Goal: Transaction & Acquisition: Book appointment/travel/reservation

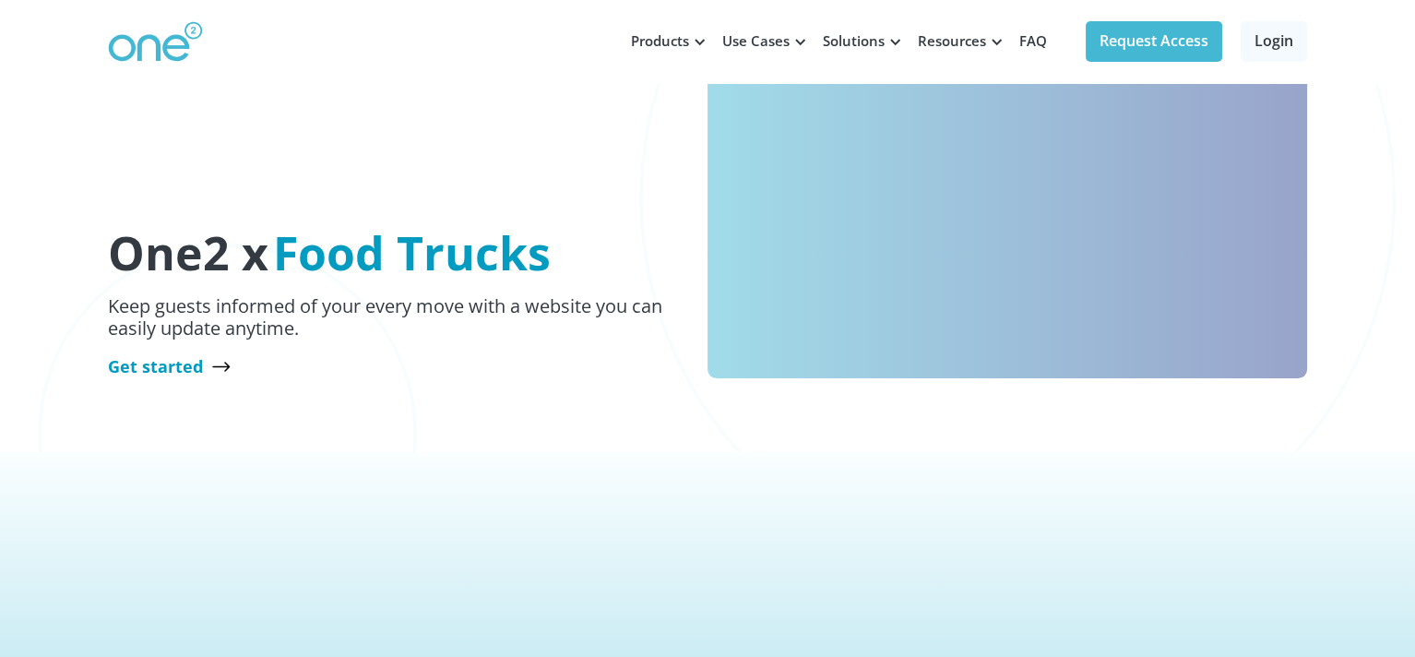
scroll to position [277, 0]
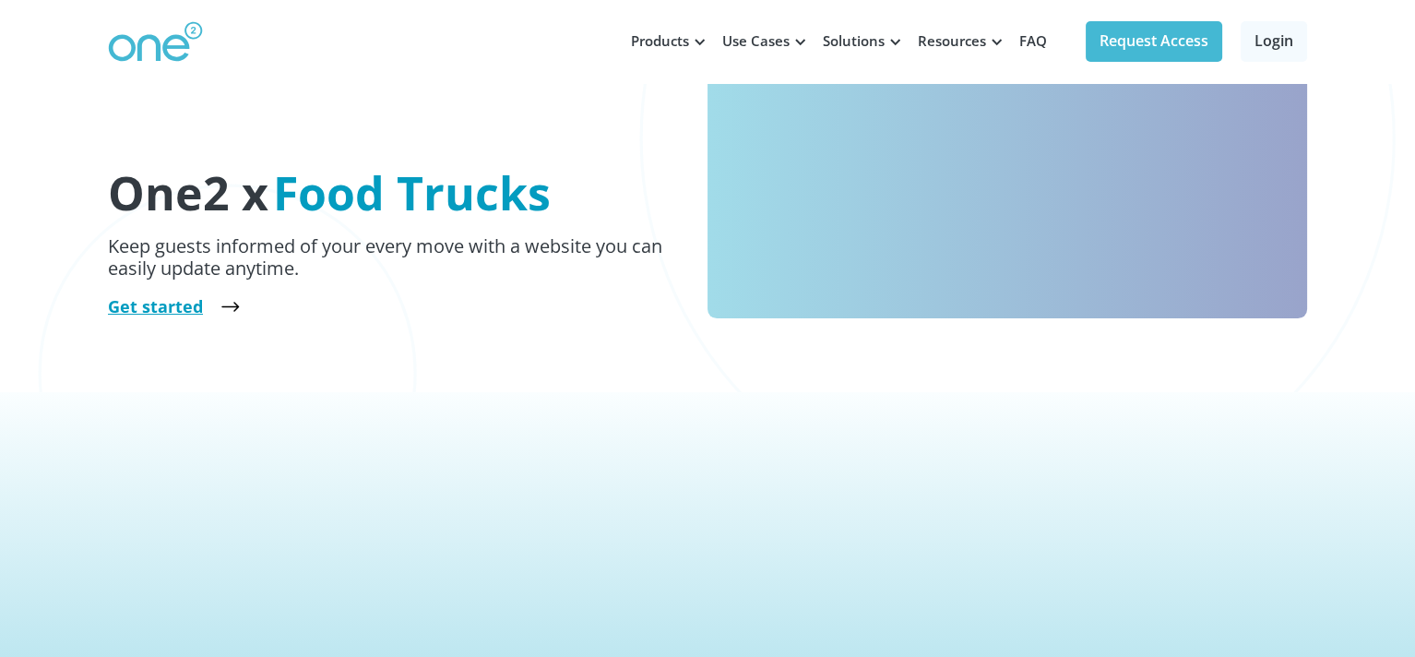
click at [162, 300] on link "Get started" at bounding box center [174, 306] width 132 height 22
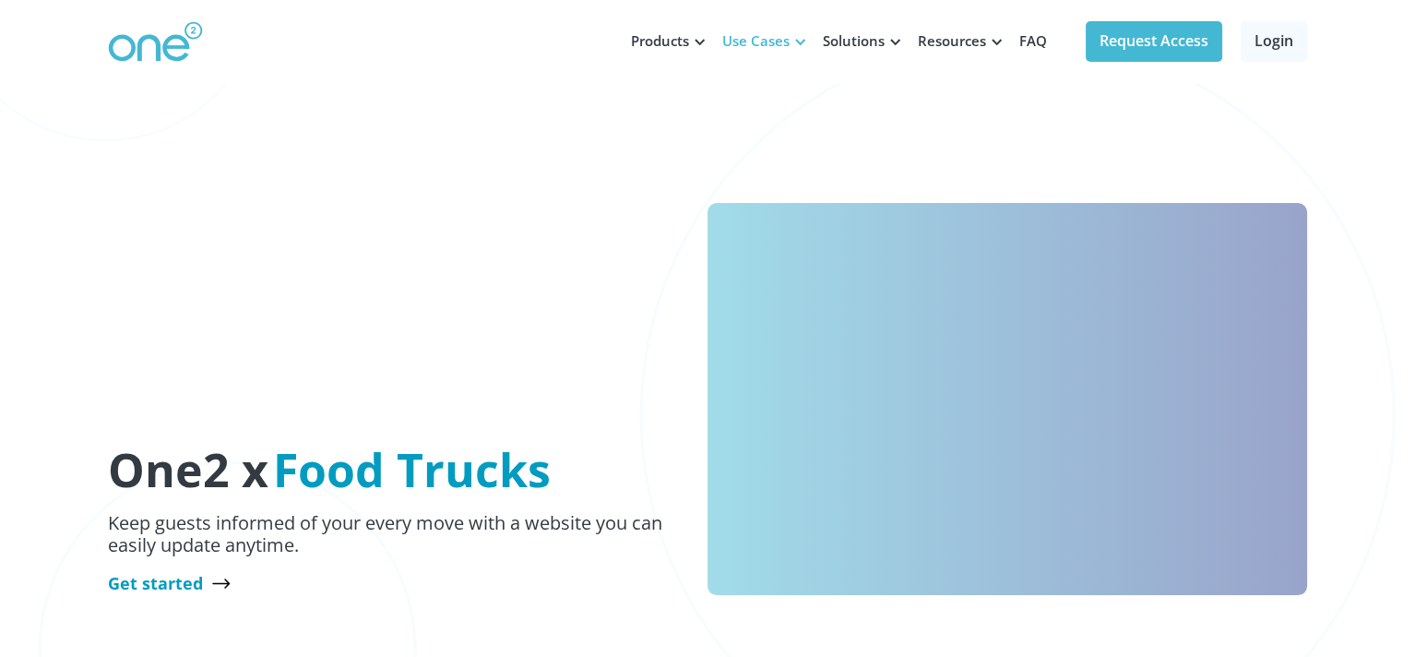
click at [765, 34] on div "Use Cases" at bounding box center [755, 41] width 67 height 20
click at [699, 45] on div at bounding box center [700, 42] width 14 height 14
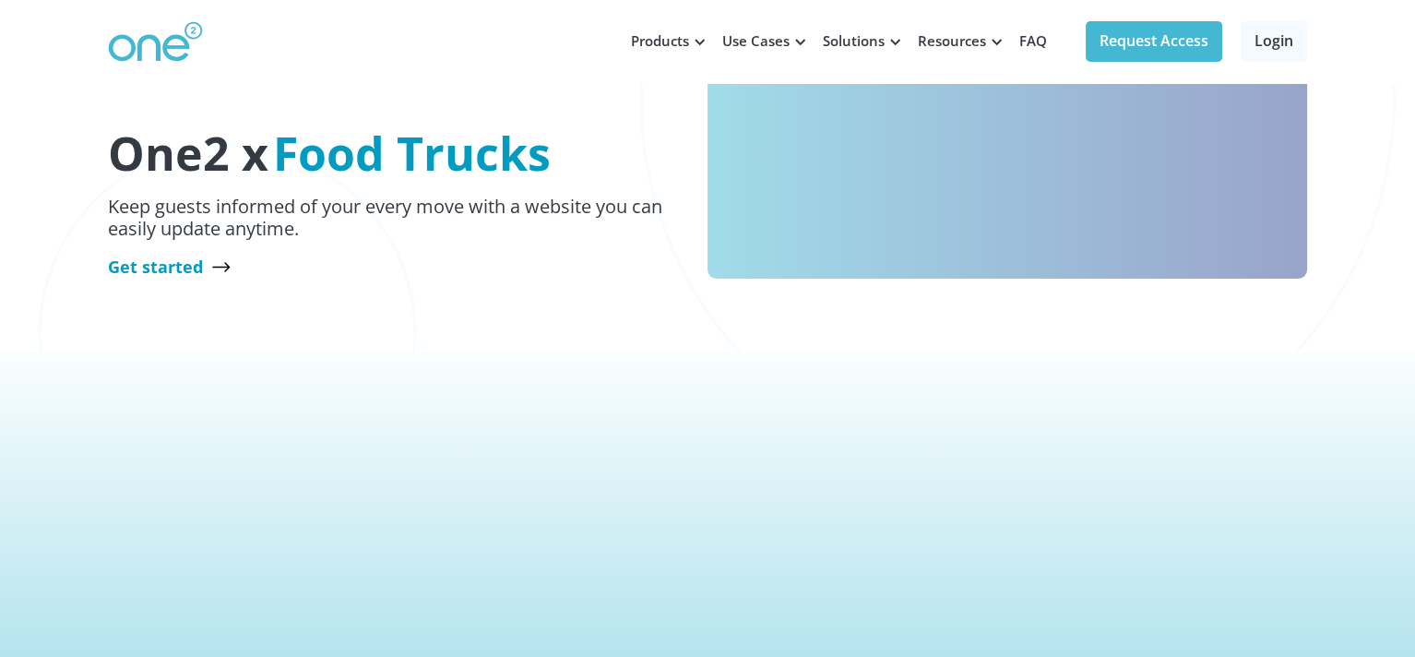
scroll to position [278, 0]
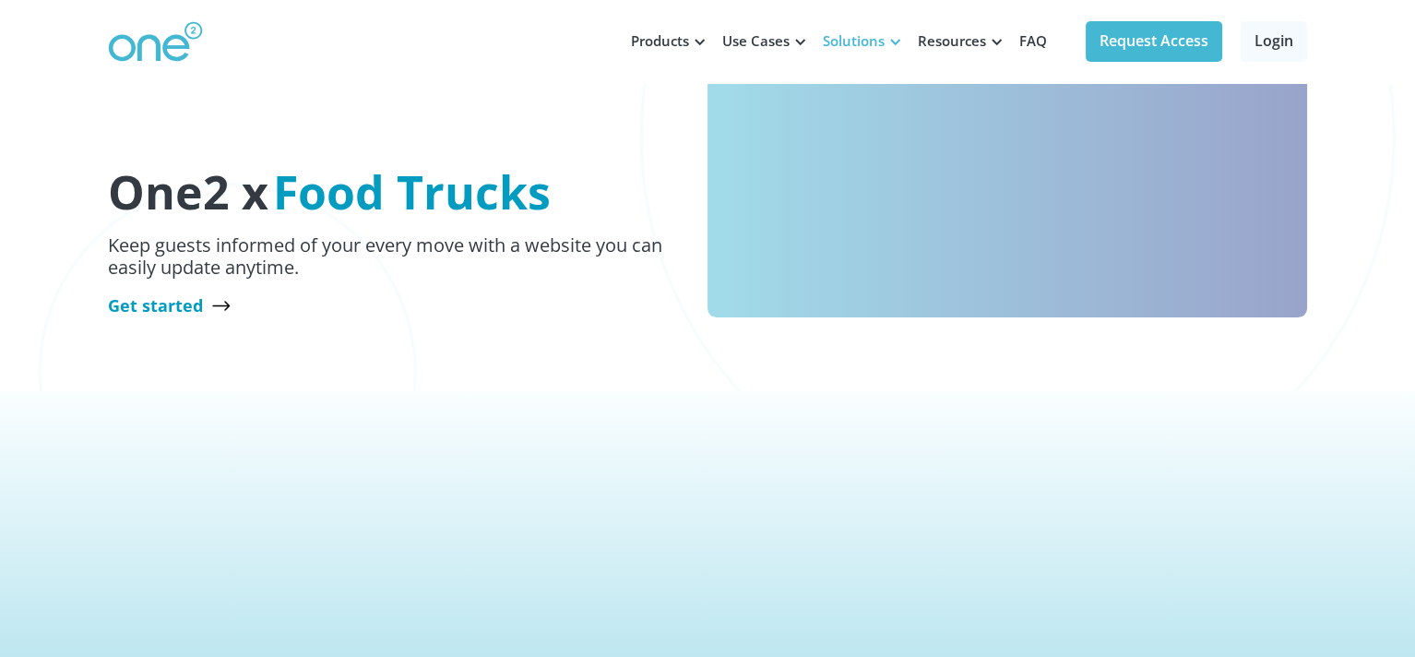
click at [895, 41] on div at bounding box center [895, 42] width 14 height 14
